Goal: Information Seeking & Learning: Learn about a topic

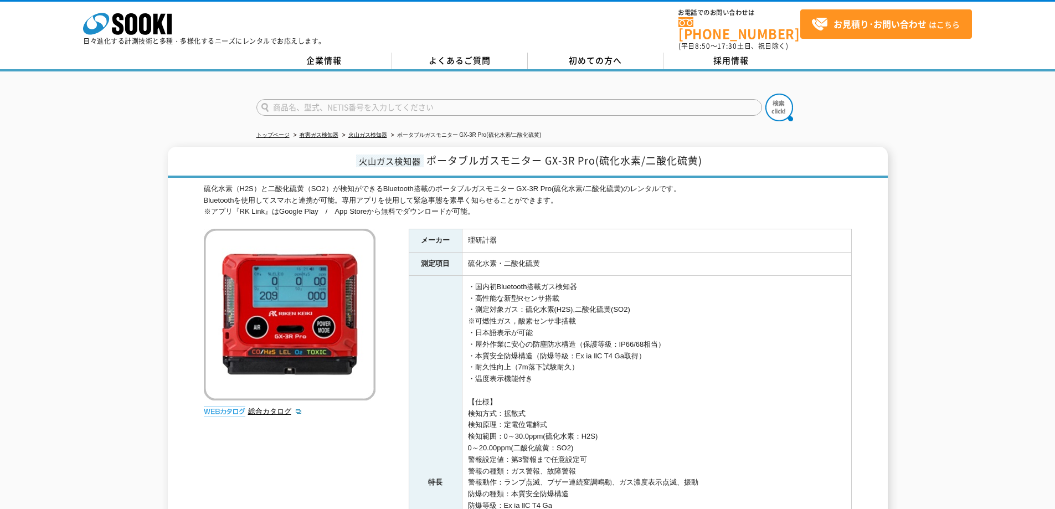
drag, startPoint x: 476, startPoint y: 303, endPoint x: 649, endPoint y: 300, distance: 172.8
click at [649, 300] on td "・国内初Bluetooth搭載ガス検知器 ・高性能な新型Rセンサ搭載 ・測定対象ガス：硫化水素(H2S),二酸化硫黄(SO2) ※可燃性ガス，酸素センサ非搭載…" at bounding box center [656, 482] width 389 height 415
drag, startPoint x: 641, startPoint y: 304, endPoint x: 470, endPoint y: 305, distance: 171.7
click at [470, 305] on td "・国内初Bluetooth搭載ガス検知器 ・高性能な新型Rセンサ搭載 ・測定対象ガス：硫化水素(H2S),二酸化硫黄(SO2) ※可燃性ガス，酸素センサ非搭載…" at bounding box center [656, 482] width 389 height 415
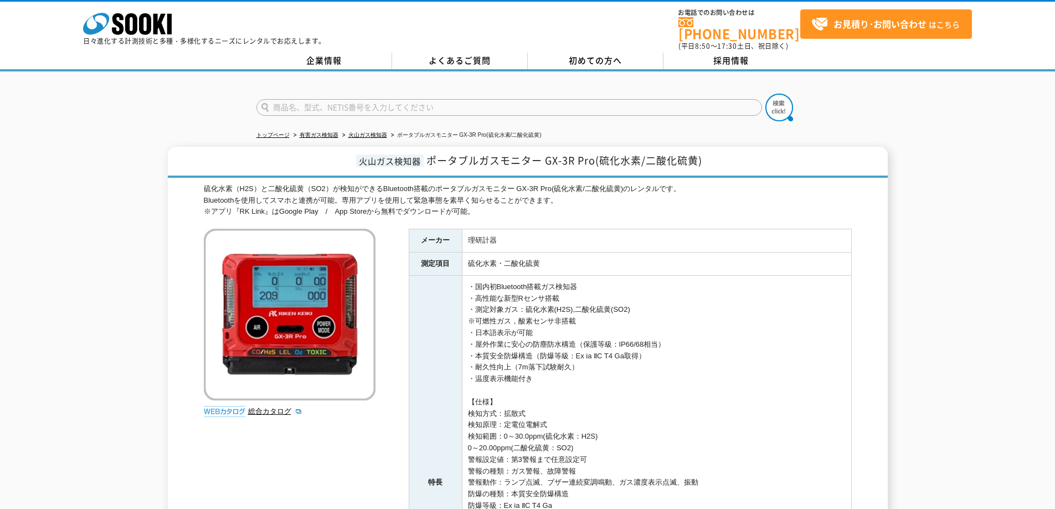
click at [476, 305] on td "・国内初Bluetooth搭載ガス検知器 ・高性能な新型Rセンサ搭載 ・測定対象ガス：硫化水素(H2S),二酸化硫黄(SO2) ※可燃性ガス，酸素センサ非搭載…" at bounding box center [656, 482] width 389 height 415
drag, startPoint x: 466, startPoint y: 305, endPoint x: 651, endPoint y: 305, distance: 185.5
click at [651, 305] on td "・国内初Bluetooth搭載ガス検知器 ・高性能な新型Rセンサ搭載 ・測定対象ガス：硫化水素(H2S),二酸化硫黄(SO2) ※可燃性ガス，酸素センサ非搭載…" at bounding box center [656, 482] width 389 height 415
drag, startPoint x: 651, startPoint y: 305, endPoint x: 468, endPoint y: 306, distance: 183.3
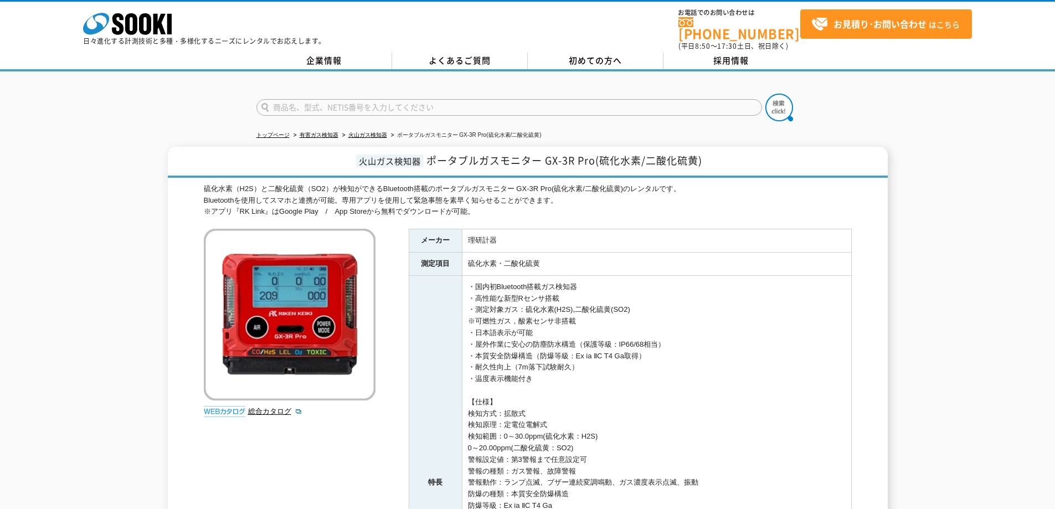
click at [468, 306] on td "・国内初Bluetooth搭載ガス検知器 ・高性能な新型Rセンサ搭載 ・測定対象ガス：硫化水素(H2S),二酸化硫黄(SO2) ※可燃性ガス，酸素センサ非搭載…" at bounding box center [656, 482] width 389 height 415
click at [470, 306] on td "・国内初Bluetooth搭載ガス検知器 ・高性能な新型Rセンサ搭載 ・測定対象ガス：硫化水素(H2S),二酸化硫黄(SO2) ※可燃性ガス，酸素センサ非搭載…" at bounding box center [656, 482] width 389 height 415
drag, startPoint x: 470, startPoint y: 306, endPoint x: 689, endPoint y: 306, distance: 218.8
click at [689, 306] on td "・国内初Bluetooth搭載ガス検知器 ・高性能な新型Rセンサ搭載 ・測定対象ガス：硫化水素(H2S),二酸化硫黄(SO2) ※可燃性ガス，酸素センサ非搭載…" at bounding box center [656, 482] width 389 height 415
click at [686, 307] on td "・国内初Bluetooth搭載ガス検知器 ・高性能な新型Rセンサ搭載 ・測定対象ガス：硫化水素(H2S),二酸化硫黄(SO2) ※可燃性ガス，酸素センサ非搭載…" at bounding box center [656, 482] width 389 height 415
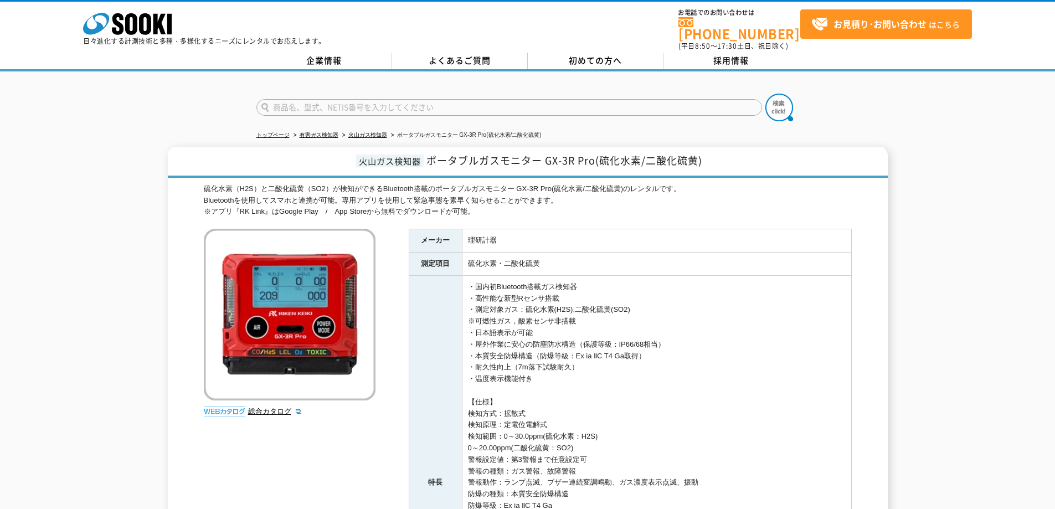
drag, startPoint x: 636, startPoint y: 307, endPoint x: 462, endPoint y: 306, distance: 173.4
click at [462, 306] on td "・国内初Bluetooth搭載ガス検知器 ・高性能な新型Rセンサ搭載 ・測定対象ガス：硫化水素(H2S),二酸化硫黄(SO2) ※可燃性ガス，酸素センサ非搭載…" at bounding box center [656, 482] width 389 height 415
click at [482, 306] on td "・国内初Bluetooth搭載ガス検知器 ・高性能な新型Rセンサ搭載 ・測定対象ガス：硫化水素(H2S),二酸化硫黄(SO2) ※可燃性ガス，酸素センサ非搭載…" at bounding box center [656, 482] width 389 height 415
